Goal: Task Accomplishment & Management: Use online tool/utility

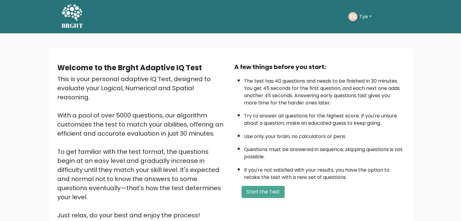
click at [253, 198] on div "A few things before you start: The test has 40 questions and needs to be finish…" at bounding box center [319, 141] width 177 height 158
click at [253, 192] on button "Start the Test" at bounding box center [263, 192] width 43 height 12
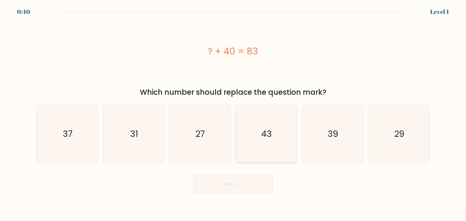
click at [274, 141] on icon "43" at bounding box center [265, 134] width 57 height 57
click at [233, 114] on input "d. 43" at bounding box center [233, 112] width 0 height 3
radio input "true"
click at [253, 191] on button "Next" at bounding box center [232, 184] width 79 height 19
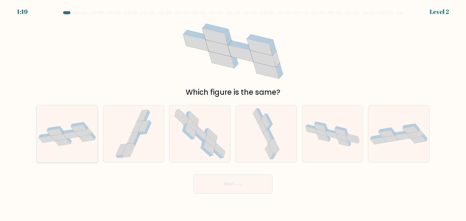
click at [84, 136] on icon at bounding box center [83, 133] width 16 height 7
click at [233, 114] on input "a." at bounding box center [233, 112] width 0 height 3
radio input "true"
click at [195, 179] on button "Next" at bounding box center [232, 184] width 79 height 19
click at [207, 182] on button "Next" at bounding box center [232, 184] width 79 height 19
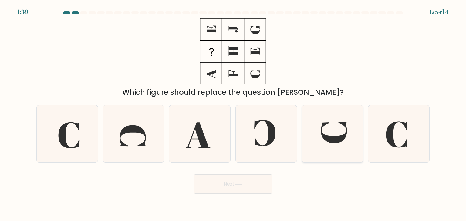
click at [309, 142] on icon at bounding box center [332, 134] width 57 height 57
click at [233, 114] on input "e." at bounding box center [233, 112] width 0 height 3
radio input "true"
click at [241, 182] on button "Next" at bounding box center [232, 184] width 79 height 19
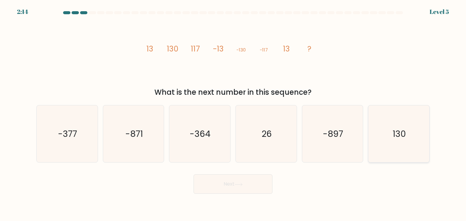
click at [386, 137] on icon "130" at bounding box center [398, 134] width 57 height 57
click at [233, 114] on input "f. 130" at bounding box center [233, 112] width 0 height 3
radio input "true"
click at [243, 191] on button "Next" at bounding box center [232, 184] width 79 height 19
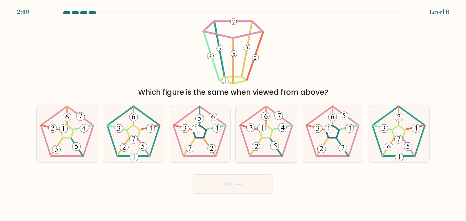
click at [278, 153] on icon at bounding box center [265, 134] width 57 height 57
click at [233, 114] on input "d." at bounding box center [233, 112] width 0 height 3
radio input "true"
click at [235, 188] on button "Next" at bounding box center [232, 184] width 79 height 19
